Goal: Check status

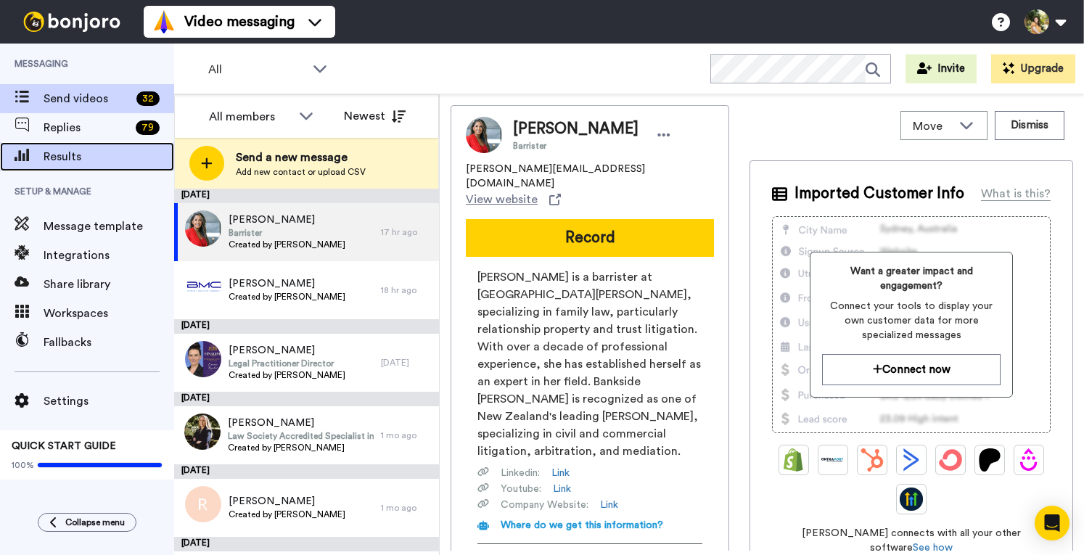
click at [83, 160] on span "Results" at bounding box center [109, 156] width 131 height 17
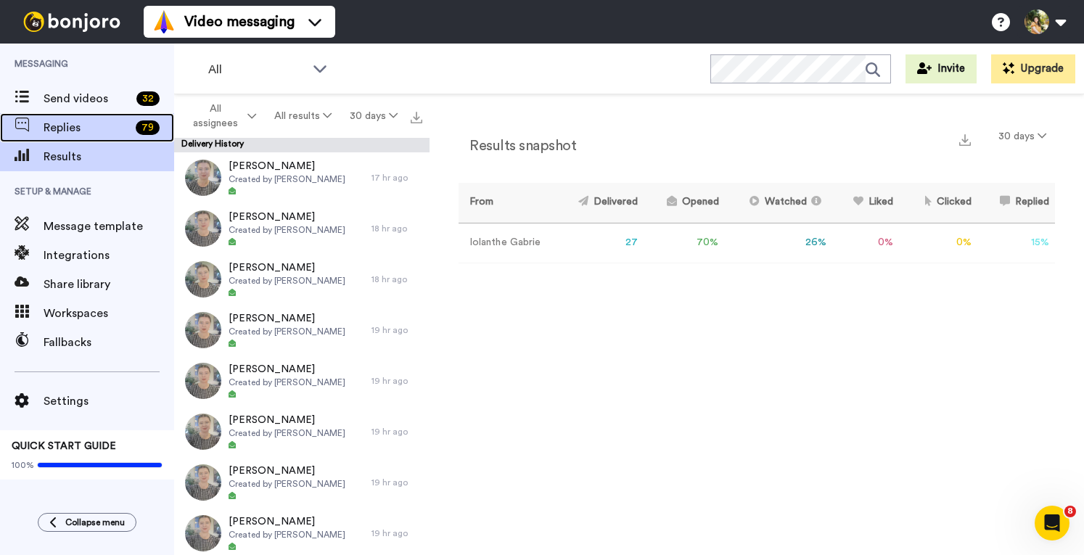
click at [67, 128] on span "Replies" at bounding box center [87, 127] width 86 height 17
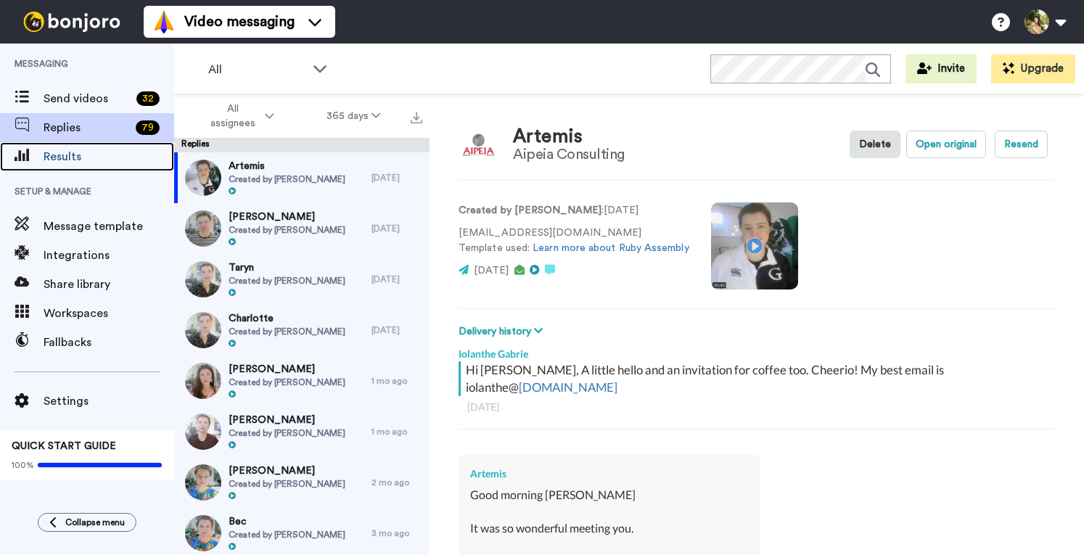
click at [63, 152] on span "Results" at bounding box center [109, 156] width 131 height 17
